Goal: Use online tool/utility: Use online tool/utility

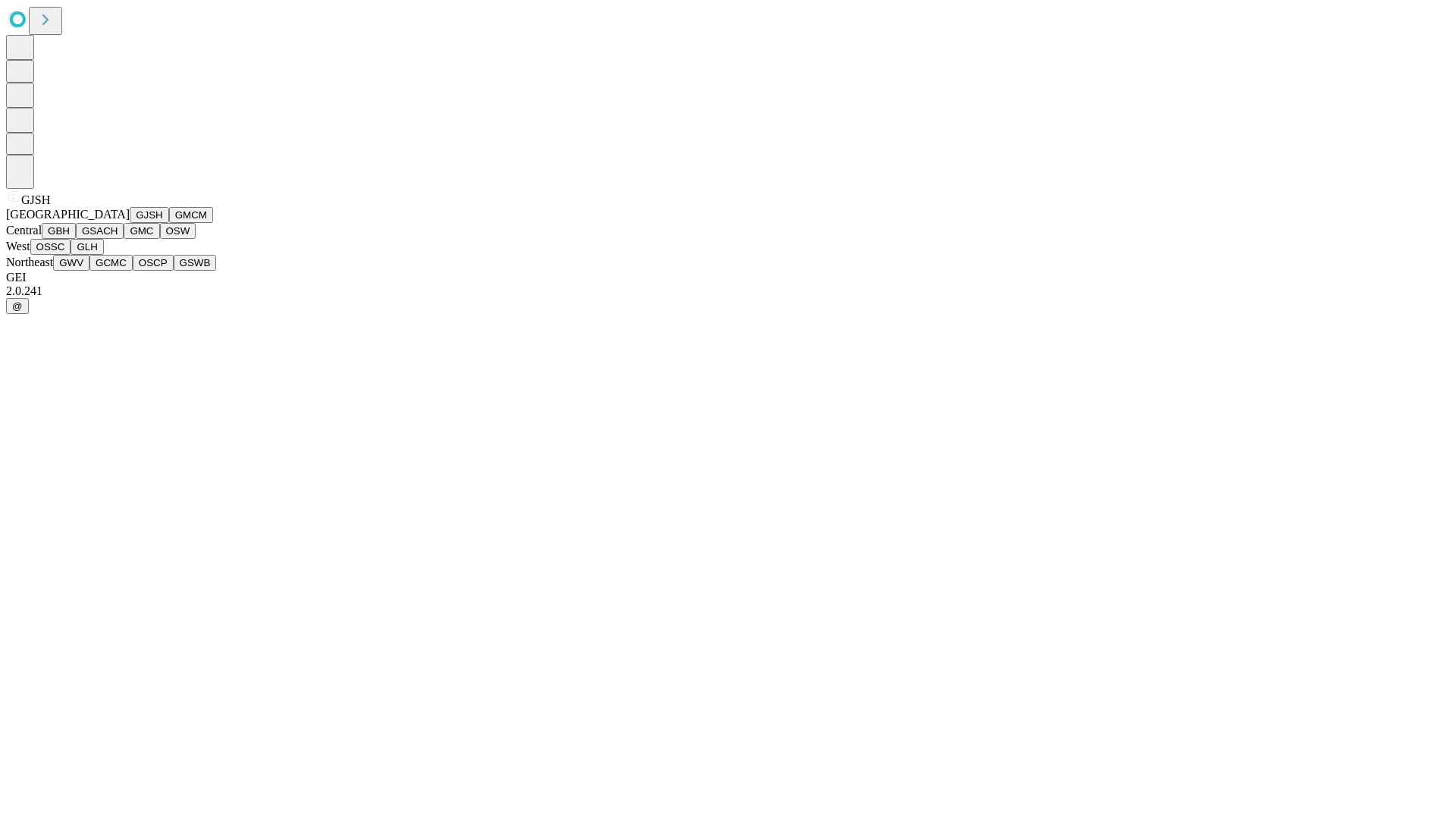
click at [130, 223] on button "GJSH" at bounding box center [150, 215] width 40 height 16
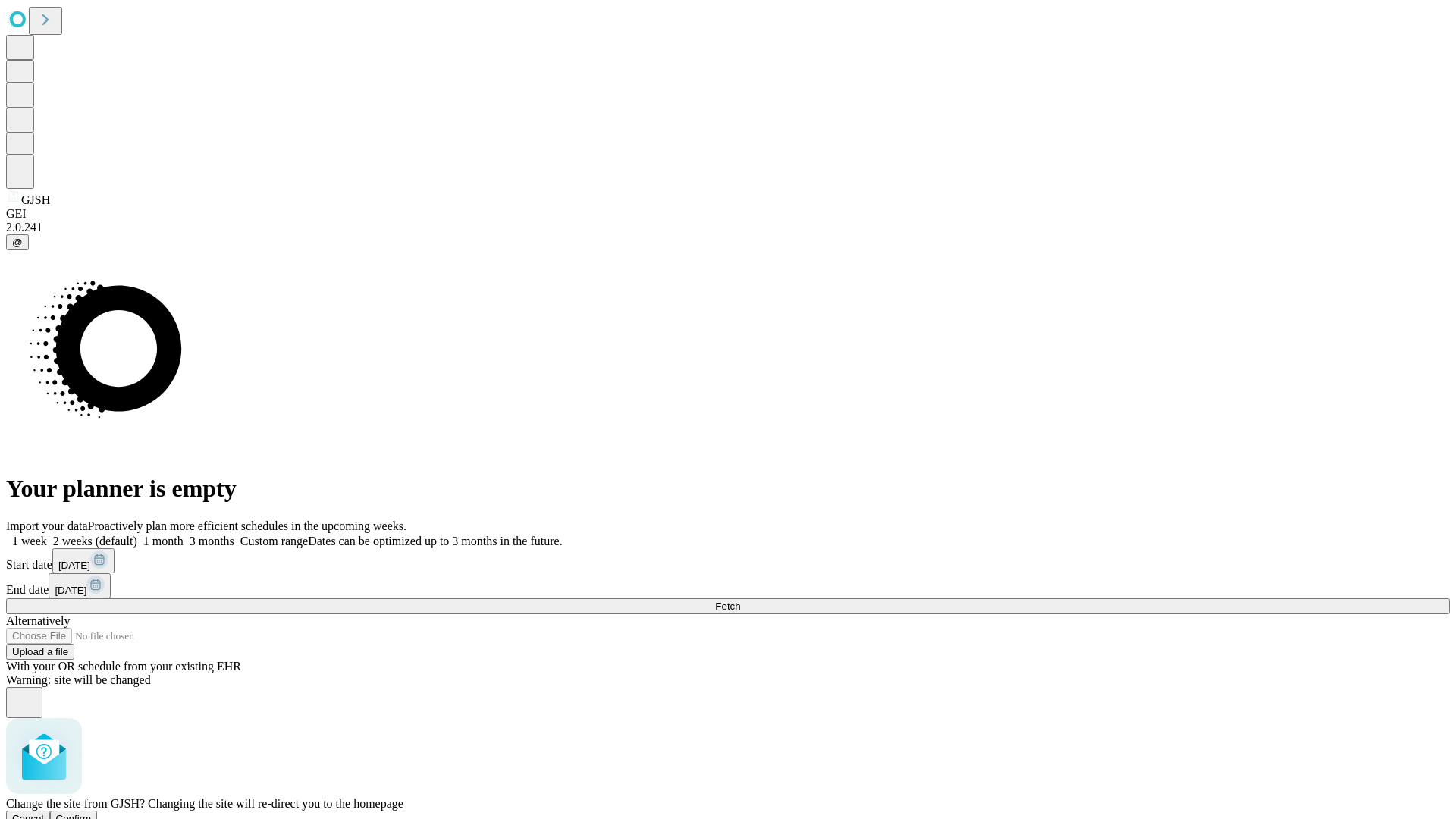
click at [92, 813] on span "Confirm" at bounding box center [74, 819] width 36 height 11
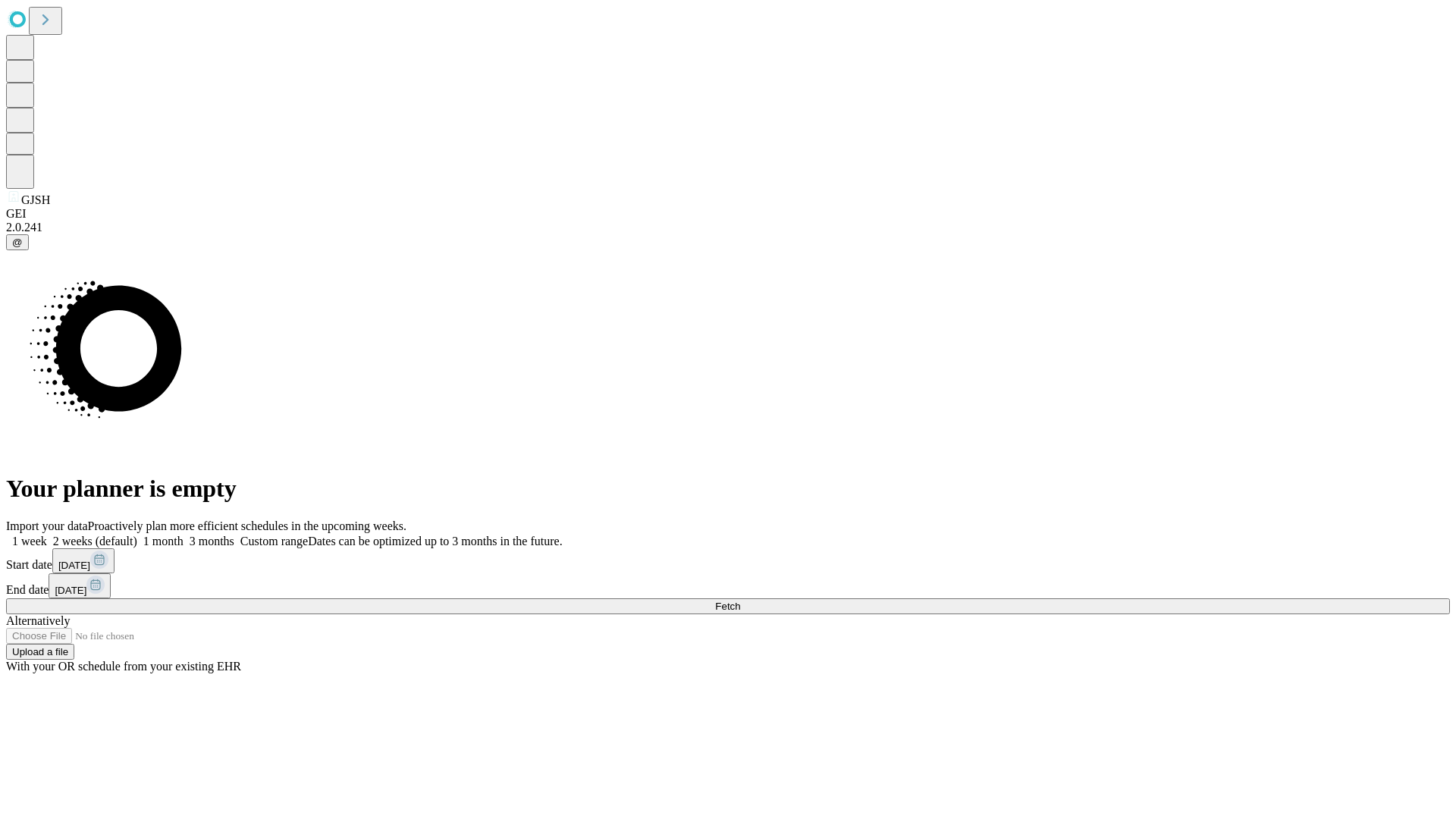
click at [47, 535] on label "1 week" at bounding box center [26, 541] width 41 height 13
click at [740, 601] on span "Fetch" at bounding box center [728, 606] width 25 height 11
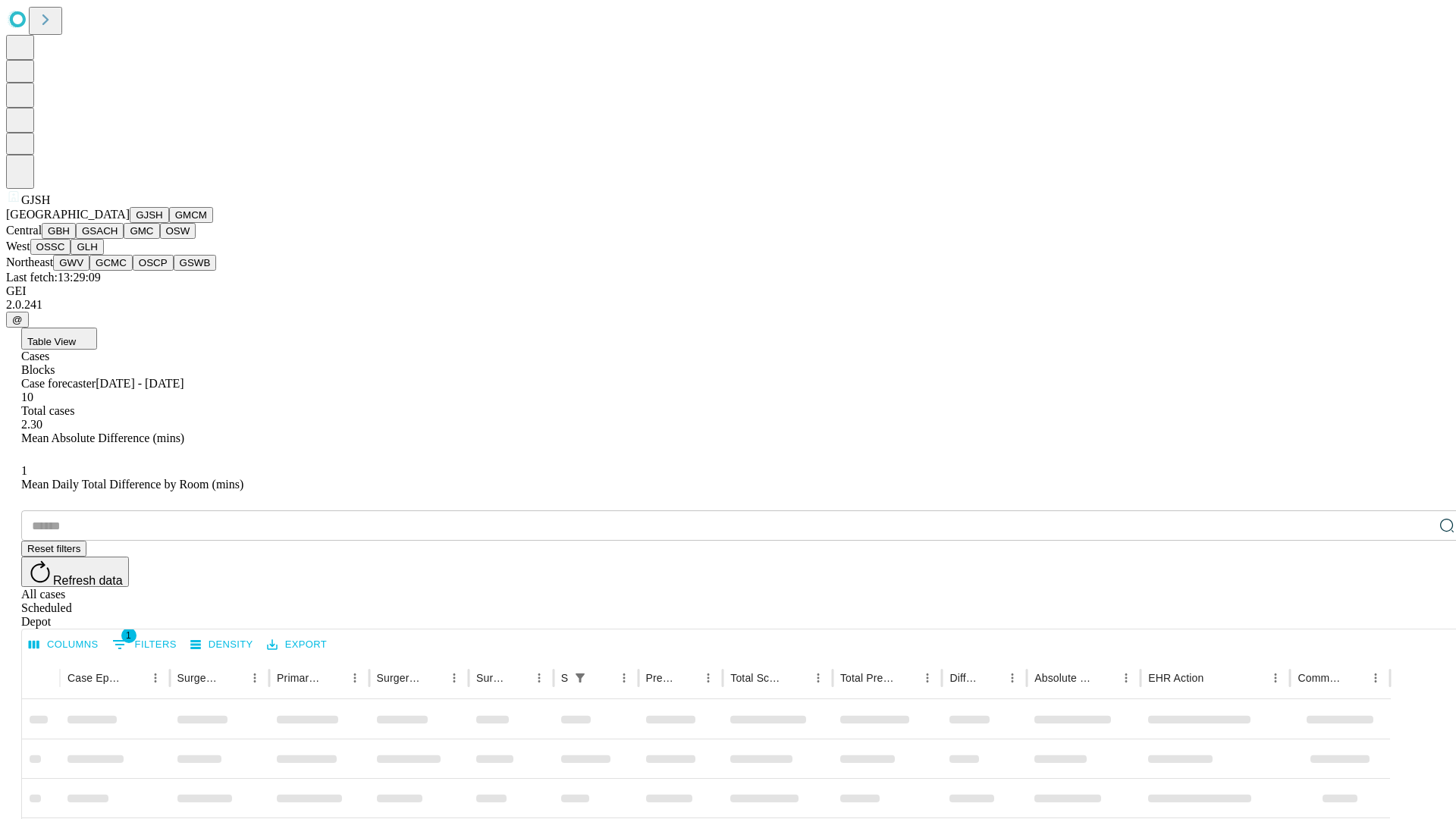
click at [169, 223] on button "GMCM" at bounding box center [191, 215] width 44 height 16
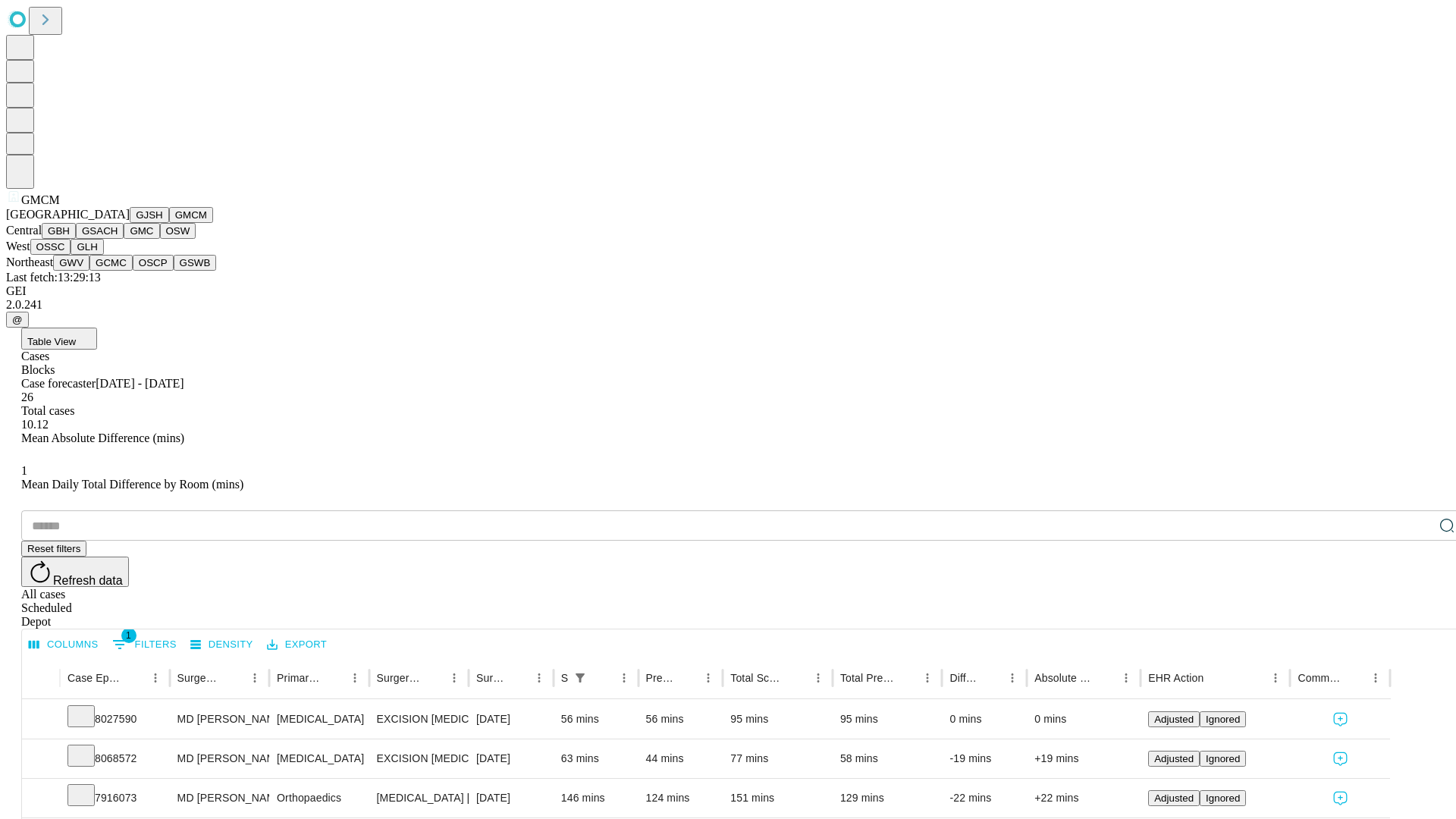
click at [76, 239] on button "GBH" at bounding box center [58, 231] width 34 height 16
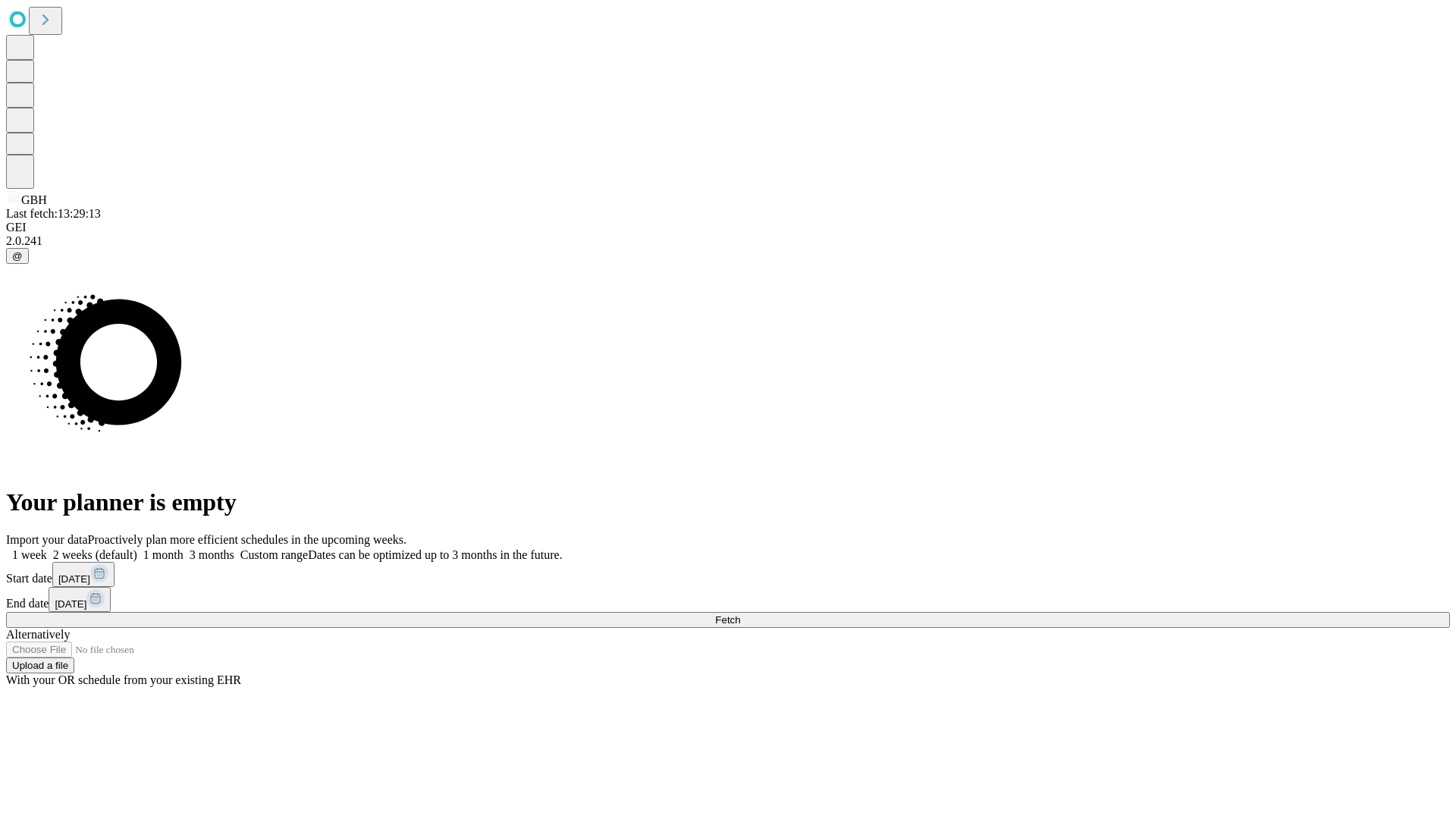
click at [47, 549] on label "1 week" at bounding box center [26, 555] width 41 height 13
click at [740, 615] on span "Fetch" at bounding box center [728, 620] width 25 height 11
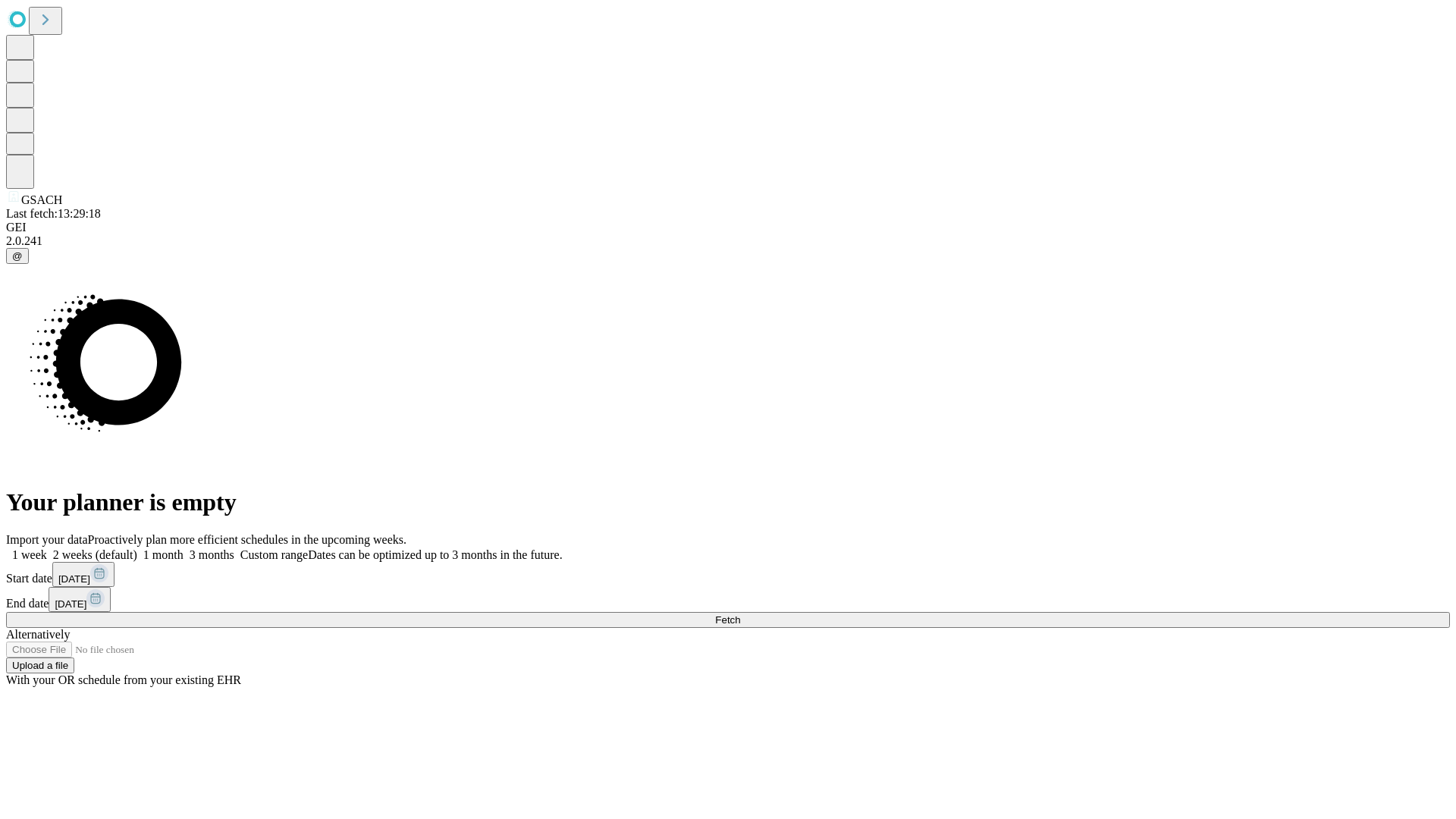
click at [47, 549] on label "1 week" at bounding box center [26, 555] width 41 height 13
click at [740, 615] on span "Fetch" at bounding box center [728, 620] width 25 height 11
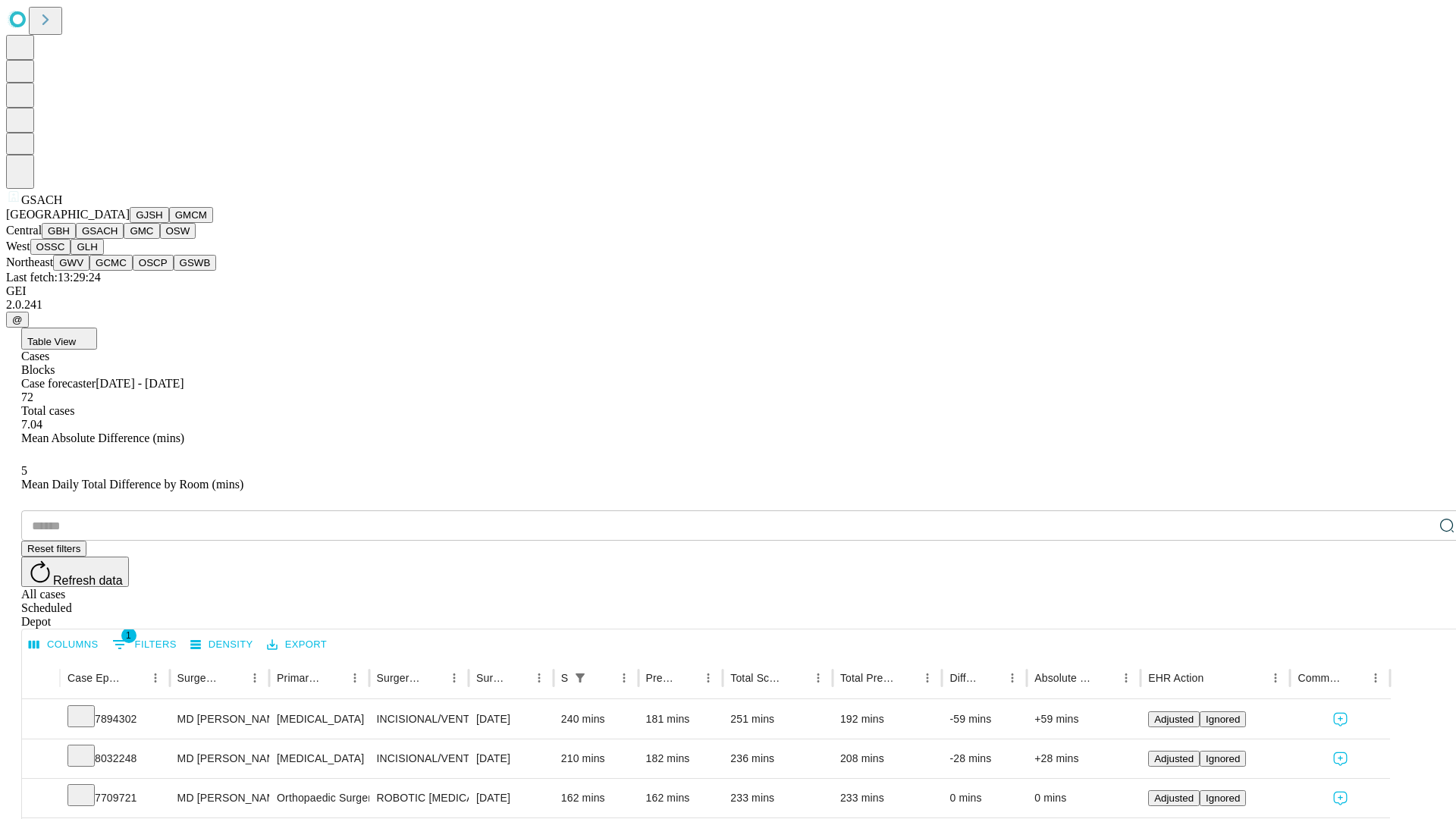
click at [123, 239] on button "GMC" at bounding box center [141, 231] width 36 height 16
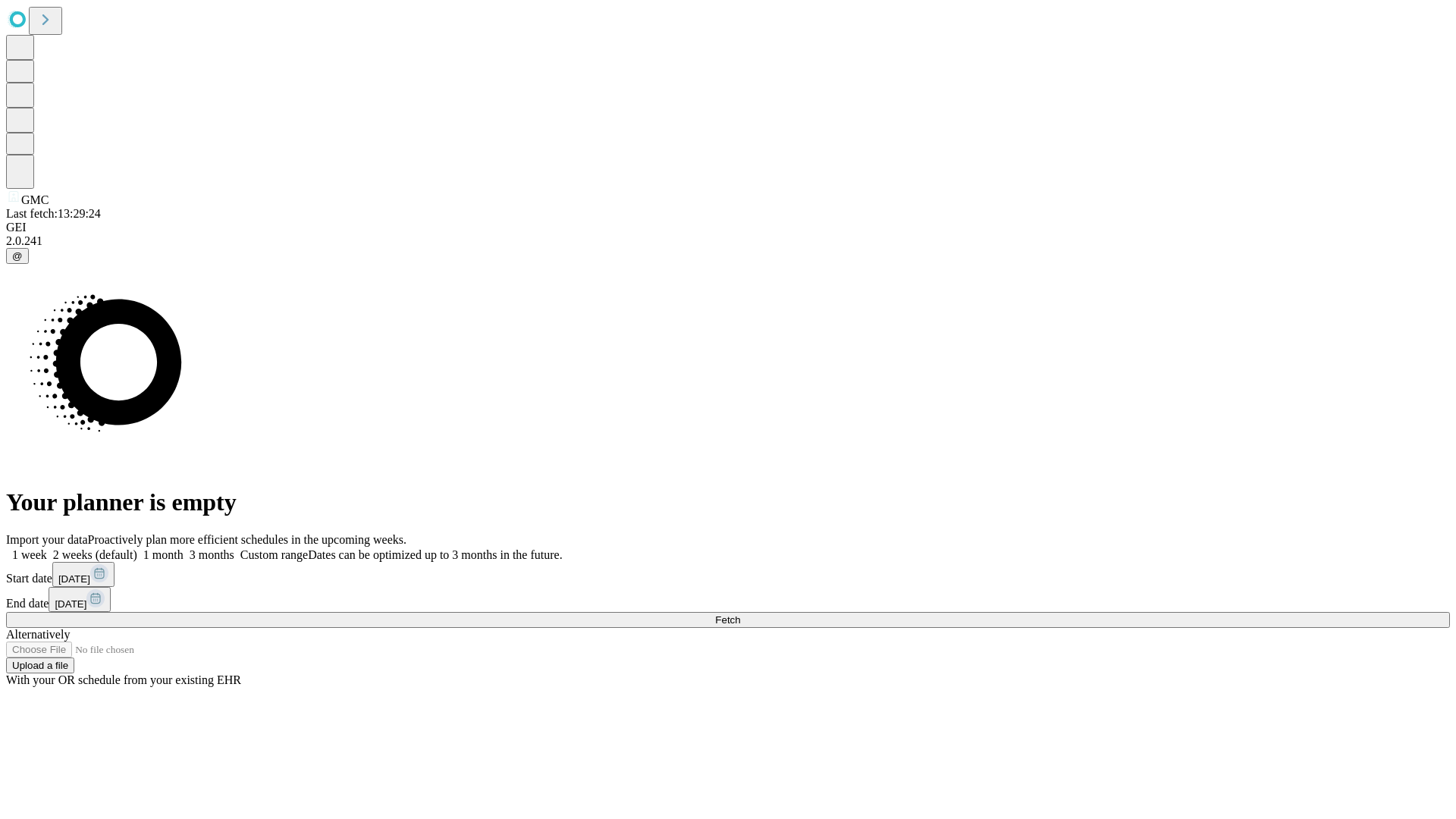
click at [47, 549] on label "1 week" at bounding box center [26, 555] width 41 height 13
click at [740, 615] on span "Fetch" at bounding box center [728, 620] width 25 height 11
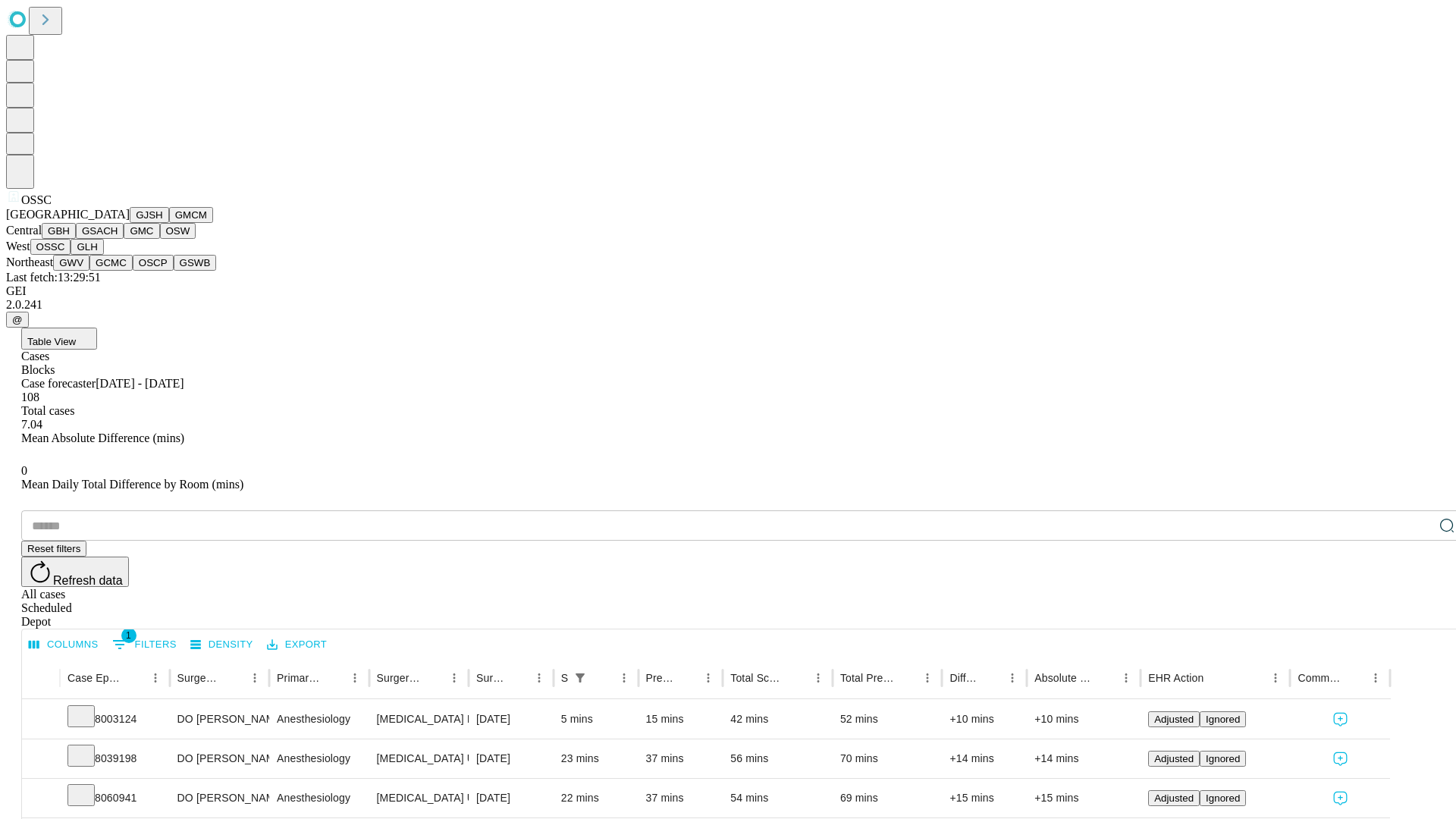
click at [104, 255] on button "GLH" at bounding box center [87, 247] width 33 height 16
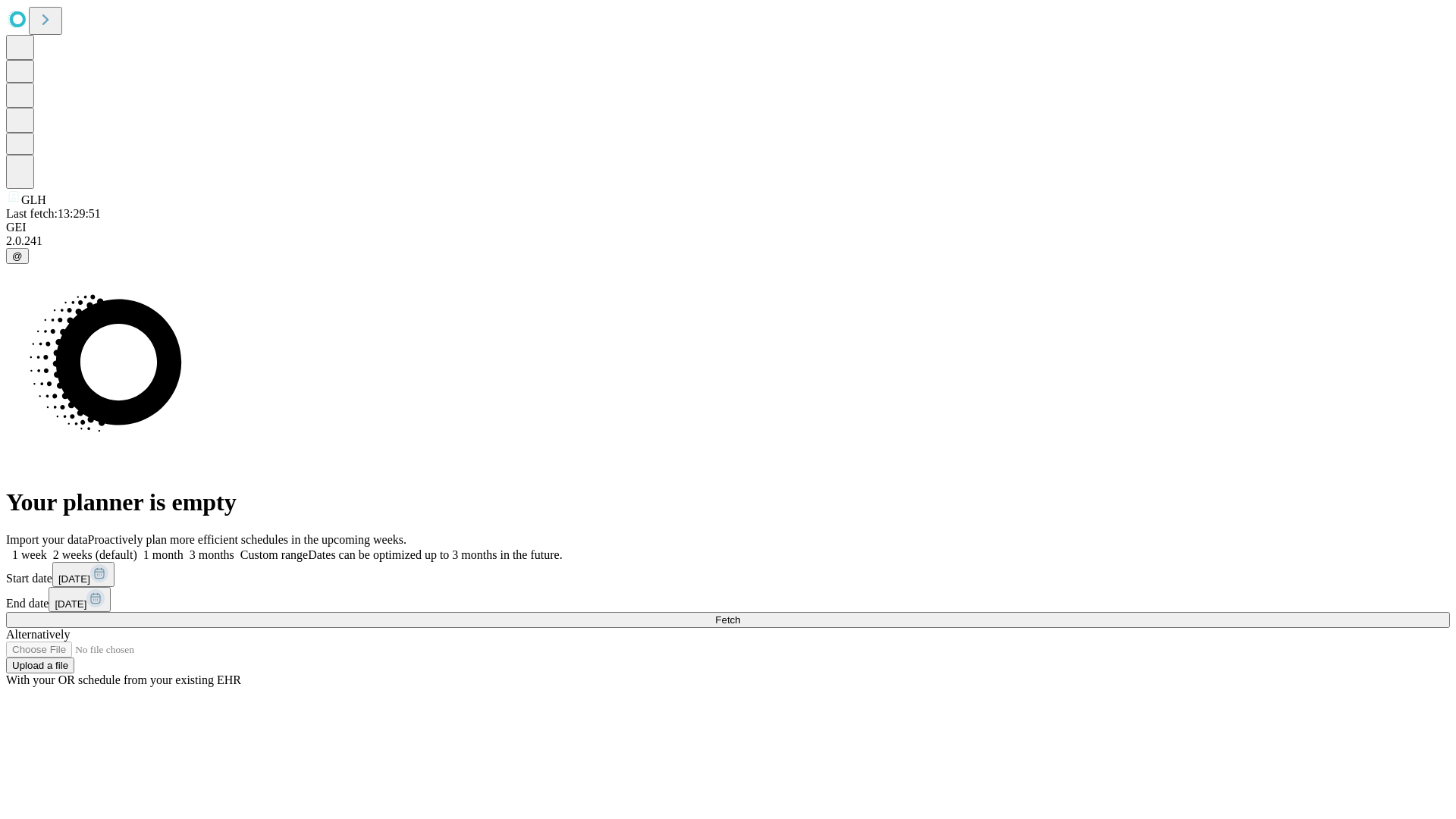
click at [47, 549] on label "1 week" at bounding box center [26, 555] width 41 height 13
click at [740, 615] on span "Fetch" at bounding box center [728, 620] width 25 height 11
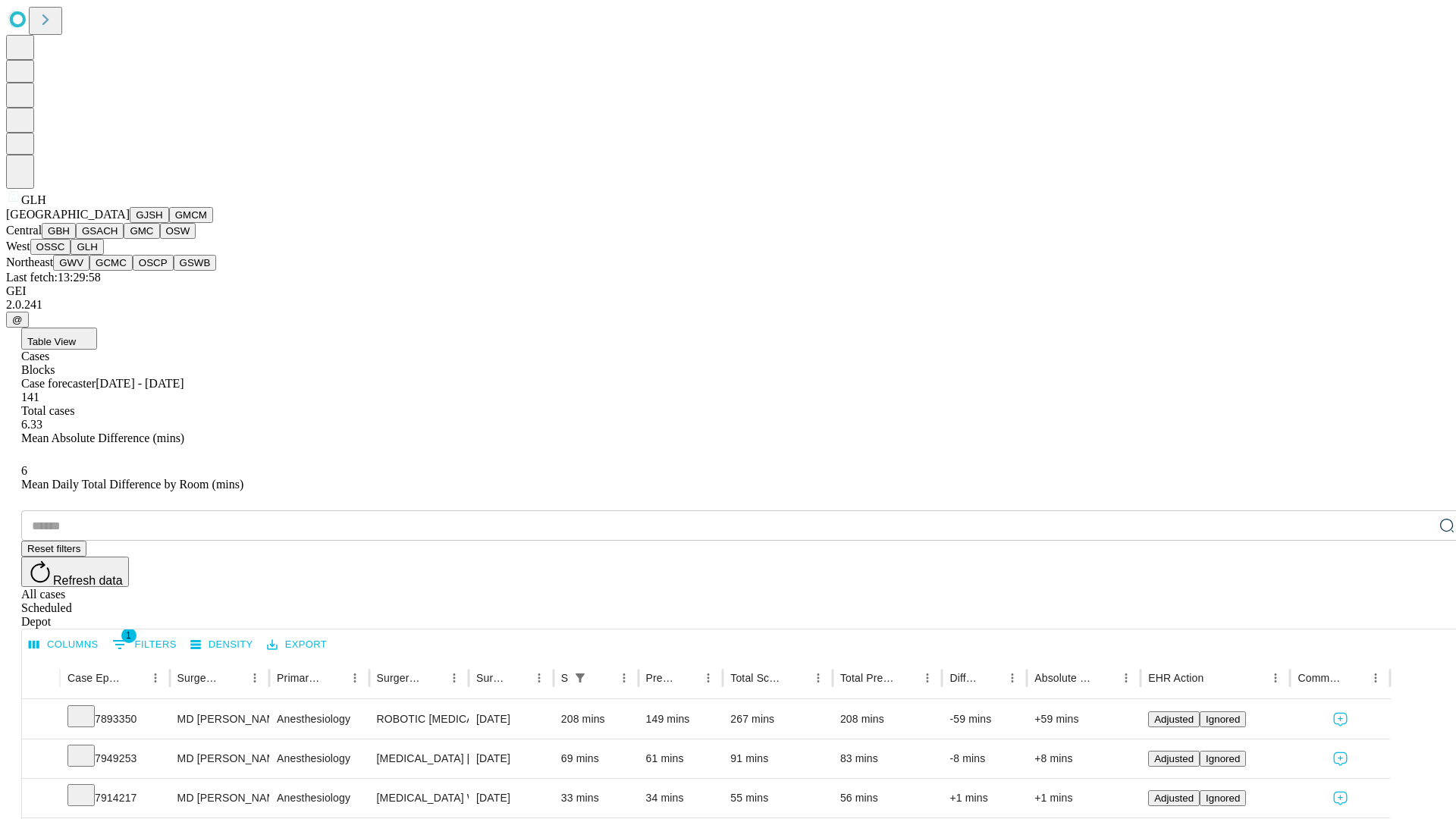
click at [89, 271] on button "GWV" at bounding box center [71, 263] width 37 height 16
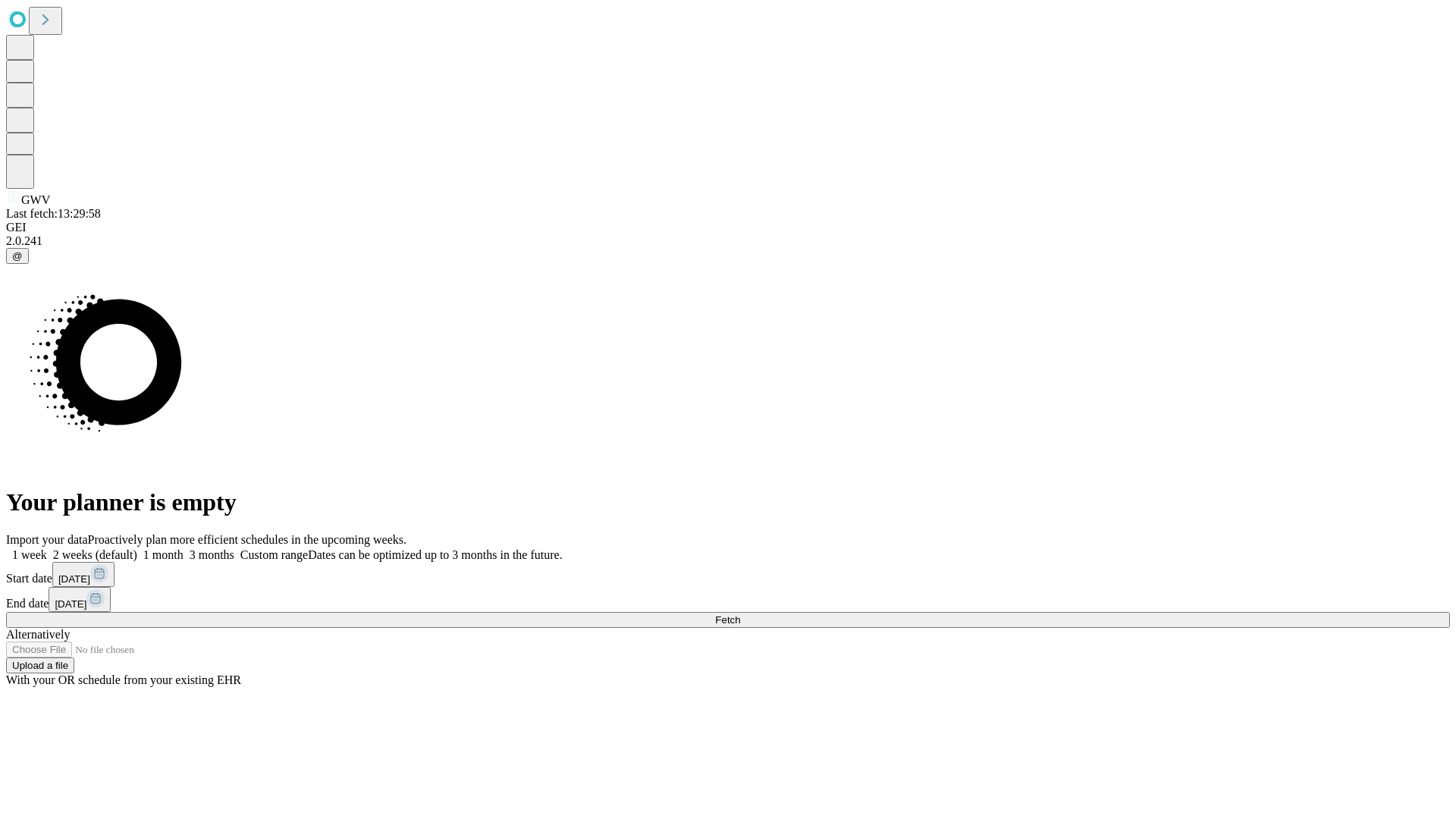
click at [47, 549] on label "1 week" at bounding box center [26, 555] width 41 height 13
click at [740, 615] on span "Fetch" at bounding box center [728, 620] width 25 height 11
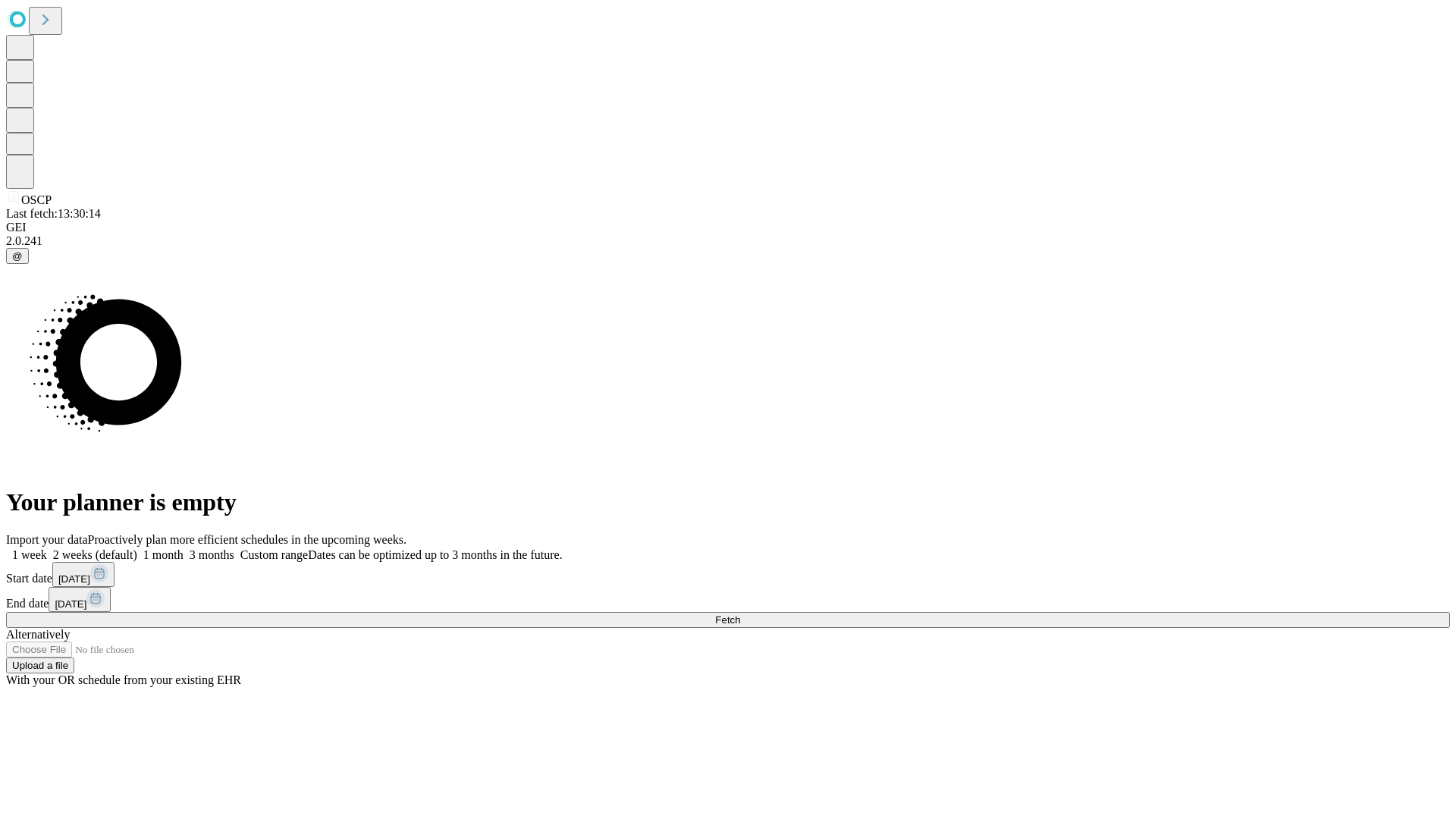
click at [740, 615] on span "Fetch" at bounding box center [728, 620] width 25 height 11
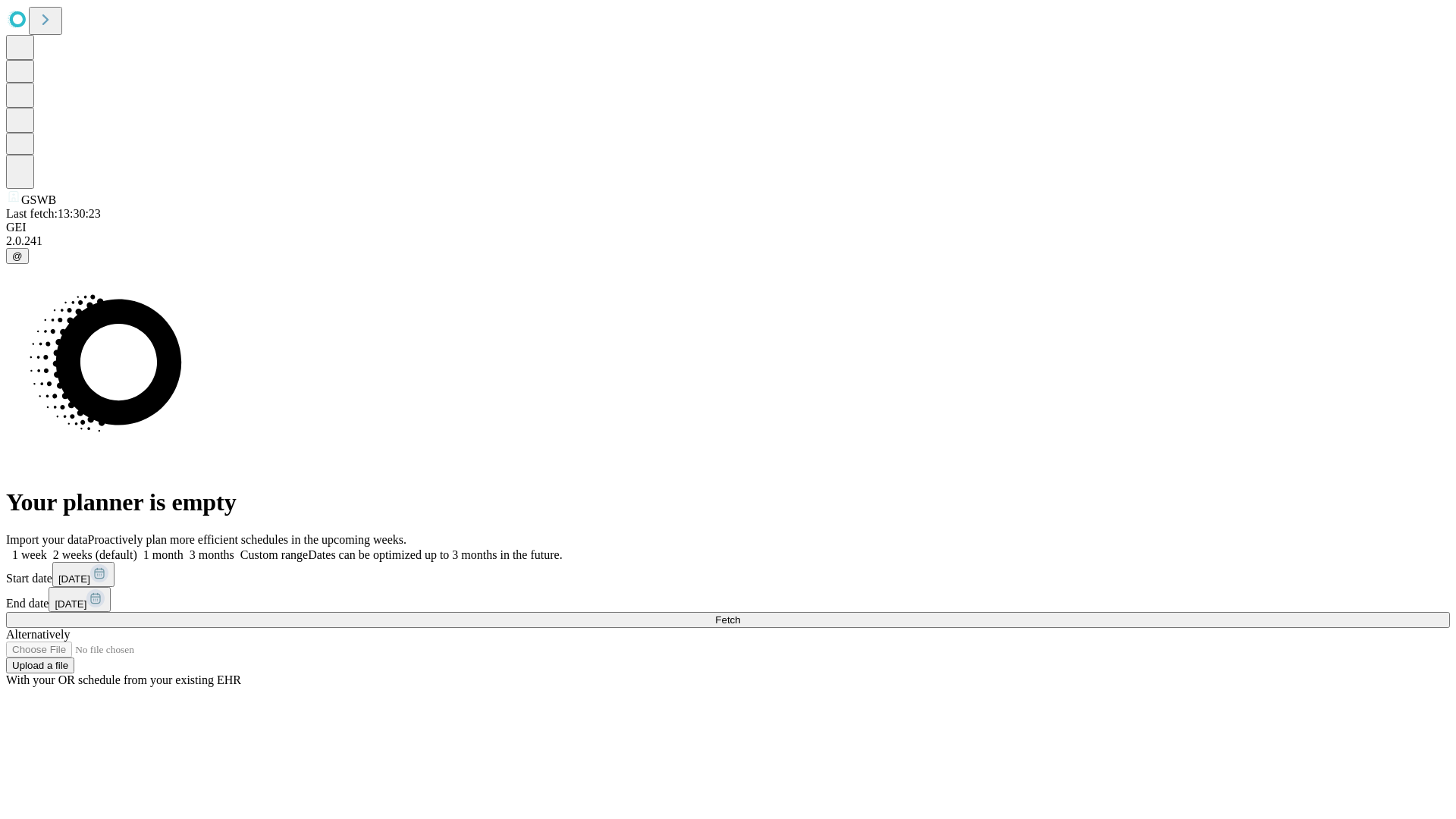
click at [47, 549] on label "1 week" at bounding box center [26, 555] width 41 height 13
click at [740, 615] on span "Fetch" at bounding box center [728, 620] width 25 height 11
